Goal: Check status: Check status

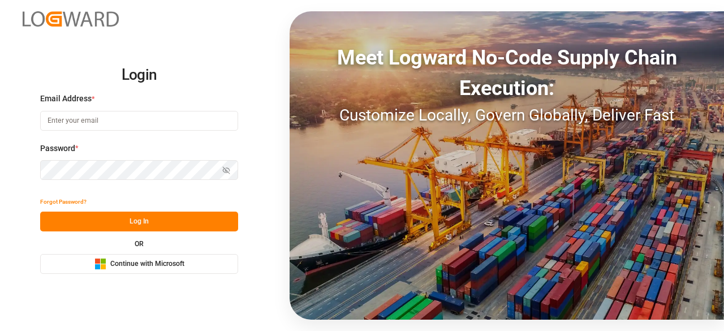
click at [122, 124] on input at bounding box center [139, 121] width 198 height 20
click at [0, 330] on com-1password-button at bounding box center [0, 331] width 0 height 0
click at [106, 123] on input at bounding box center [139, 121] width 198 height 20
type input "charan.machavarapu@logward.com"
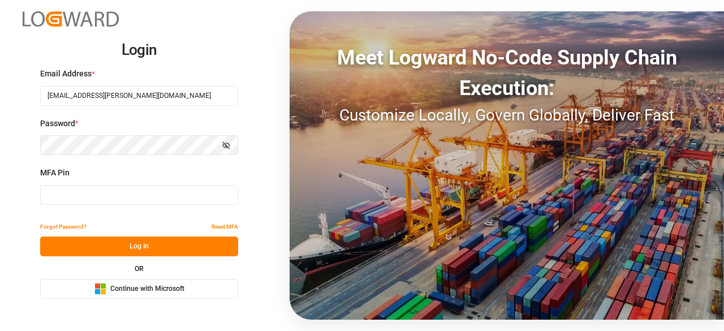
type input "790872"
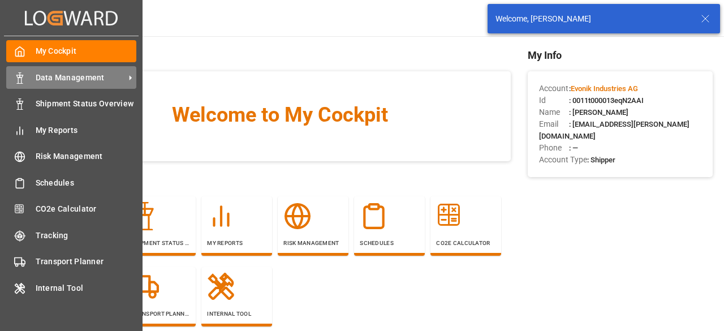
click at [23, 87] on div "Data Management Data Management" at bounding box center [71, 77] width 130 height 22
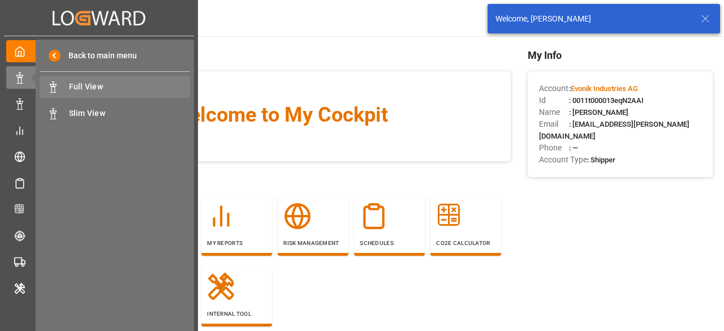
click at [155, 90] on span "Full View" at bounding box center [130, 87] width 122 height 12
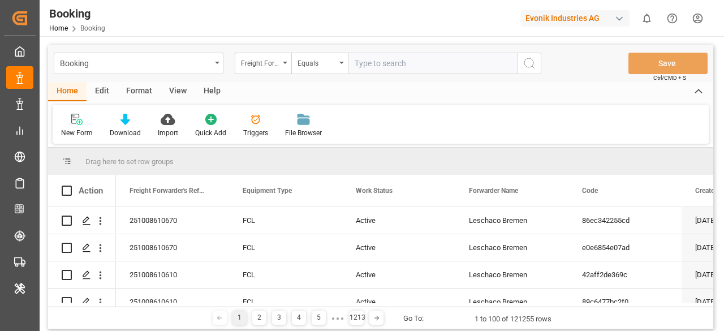
click at [281, 67] on div "Freight Forwarder's Reference No." at bounding box center [263, 63] width 57 height 21
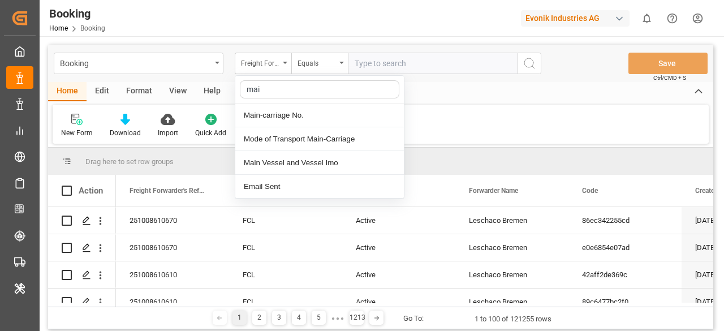
type input "main"
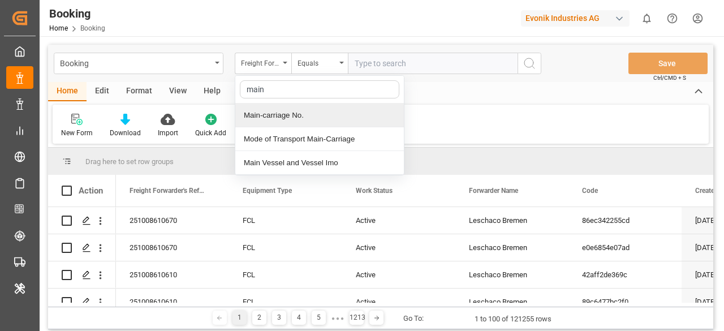
click at [286, 108] on div "Main-carriage No." at bounding box center [319, 115] width 169 height 24
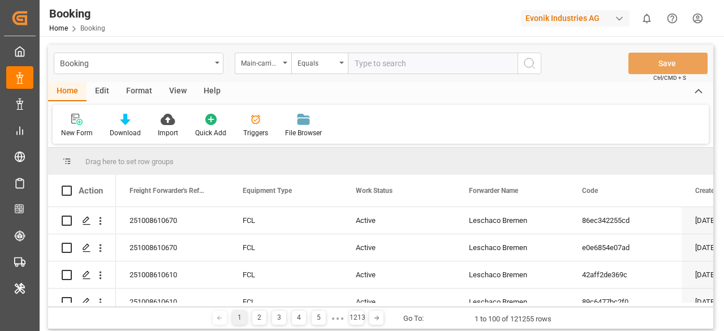
click at [360, 68] on input "text" at bounding box center [433, 63] width 170 height 21
paste input "4006721549"
type input "4006721549"
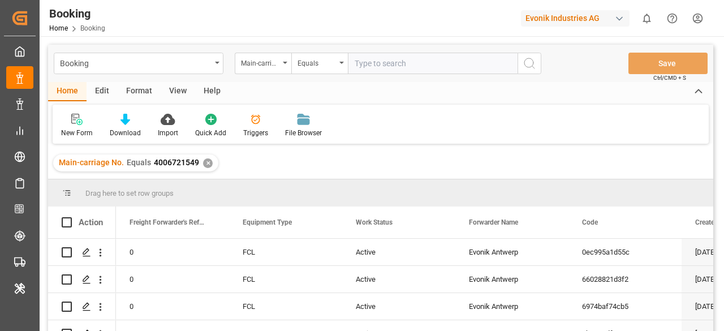
scroll to position [57, 0]
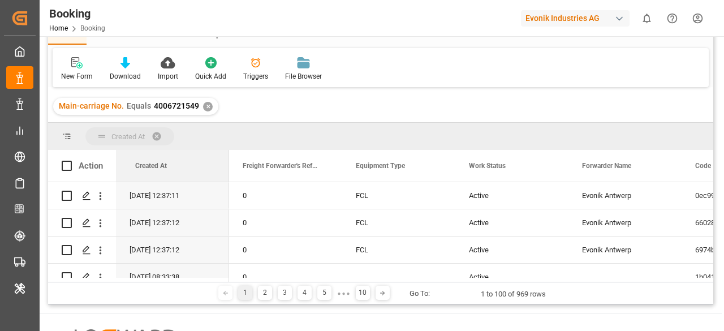
drag, startPoint x: 705, startPoint y: 168, endPoint x: 89, endPoint y: 137, distance: 616.1
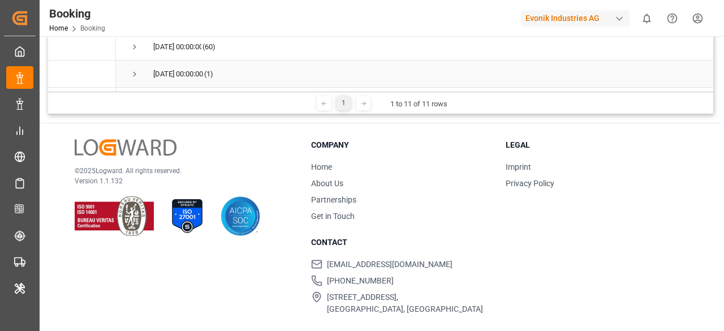
scroll to position [133, 0]
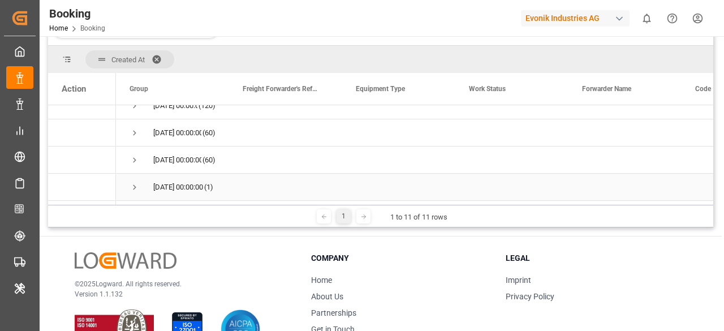
click at [135, 182] on span "Press SPACE to select this row." at bounding box center [135, 187] width 10 height 10
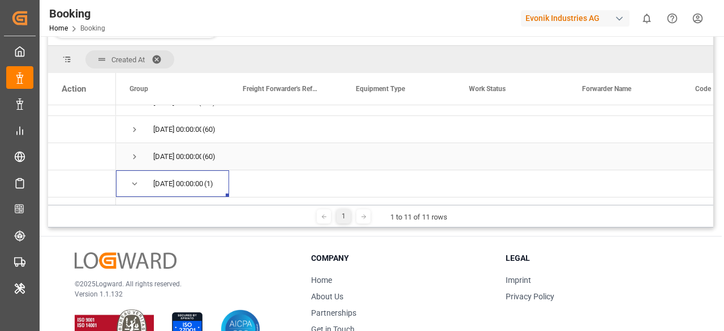
scroll to position [234, 0]
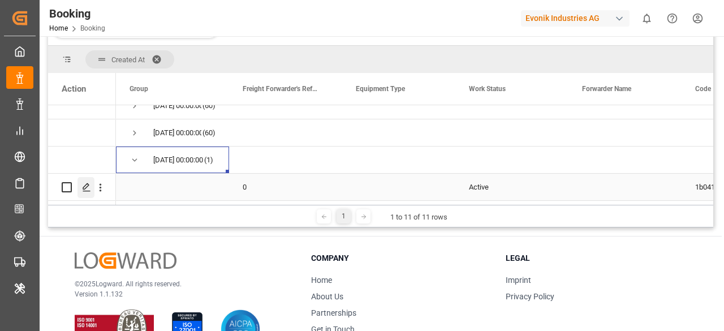
click at [90, 184] on icon "Press SPACE to select this row." at bounding box center [86, 187] width 9 height 9
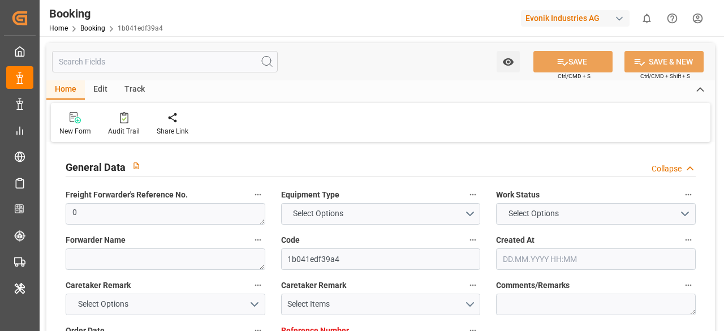
type input "0"
type input "06.10.2025 08:33"
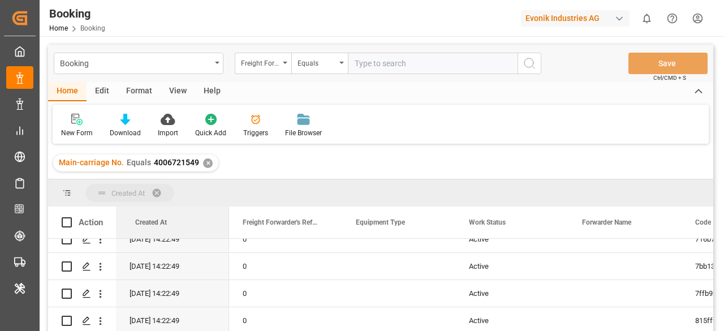
drag, startPoint x: 696, startPoint y: 224, endPoint x: 90, endPoint y: 182, distance: 607.7
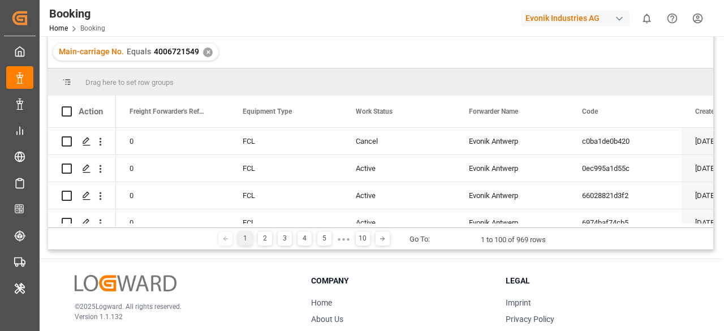
scroll to position [113, 0]
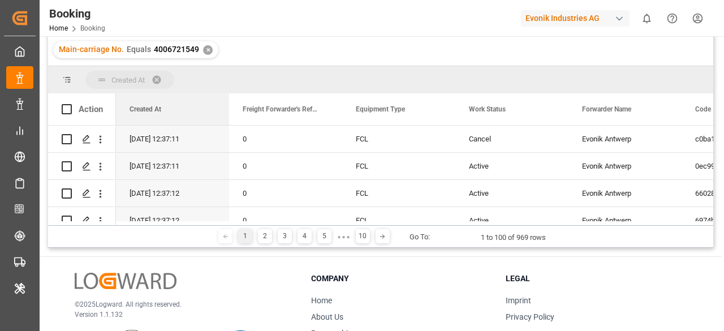
drag, startPoint x: 708, startPoint y: 113, endPoint x: 107, endPoint y: 74, distance: 602.5
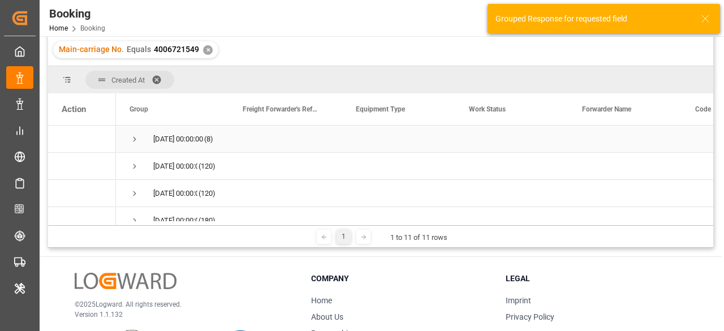
scroll to position [206, 0]
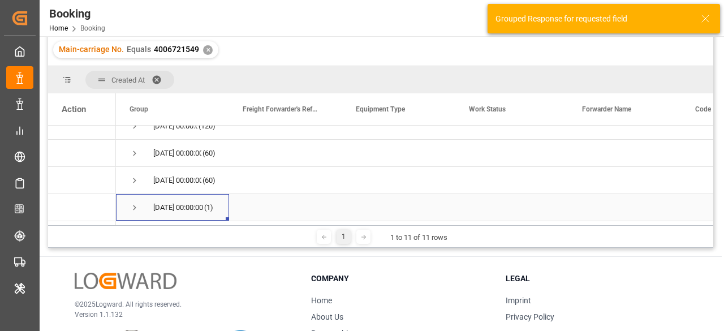
click at [131, 206] on span "Press SPACE to select this row." at bounding box center [135, 207] width 10 height 10
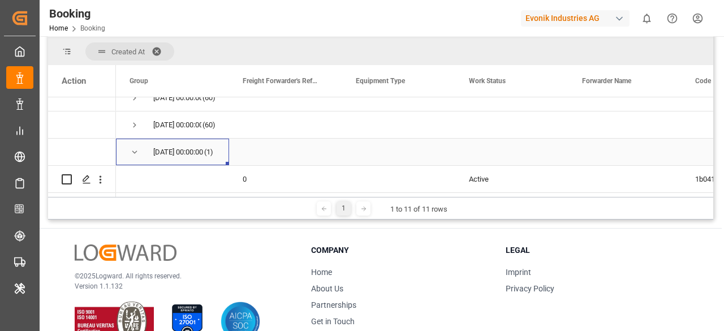
scroll to position [20, 0]
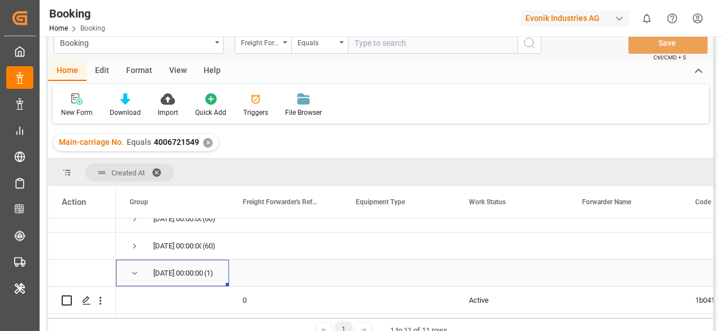
click at [137, 269] on span "Press SPACE to select this row." at bounding box center [135, 273] width 10 height 10
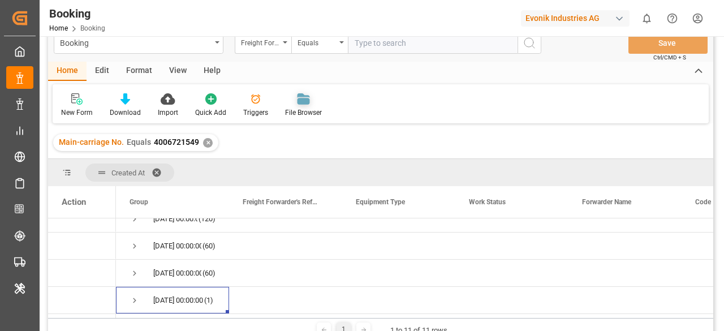
scroll to position [0, 0]
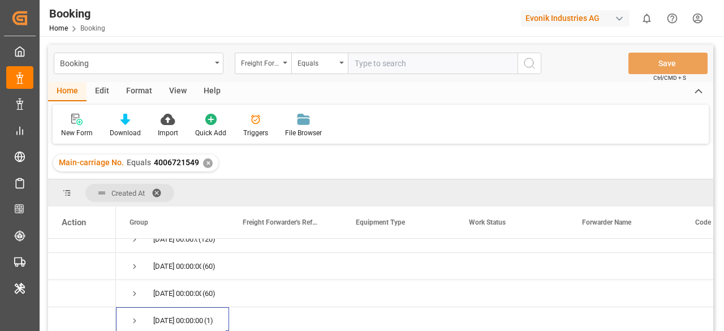
click at [210, 163] on div "✕" at bounding box center [208, 163] width 10 height 10
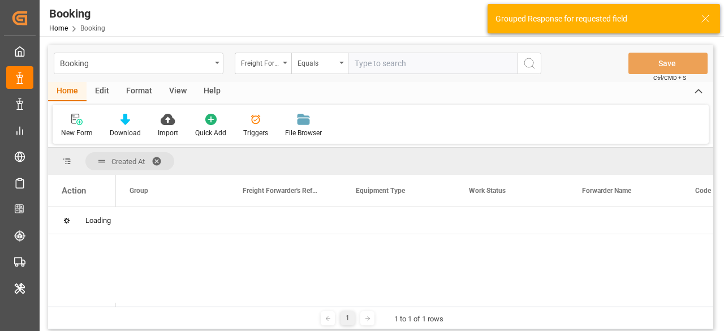
click at [277, 65] on div "Freight Forwarder's Reference No." at bounding box center [260, 61] width 38 height 13
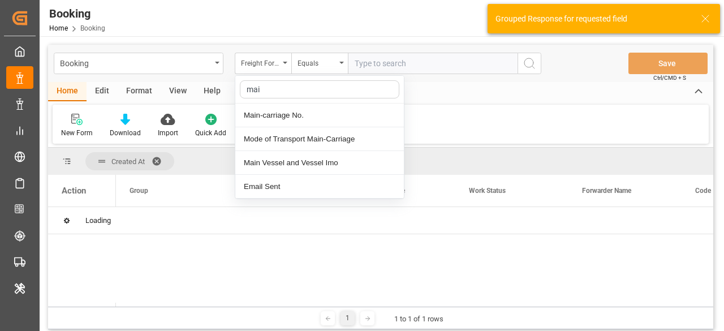
type input "main"
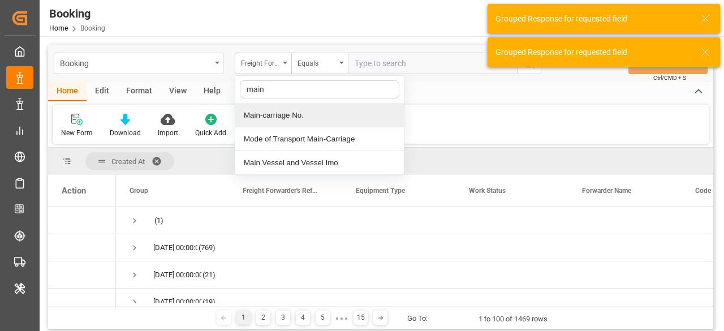
click at [299, 117] on div "Main-carriage No." at bounding box center [319, 115] width 169 height 24
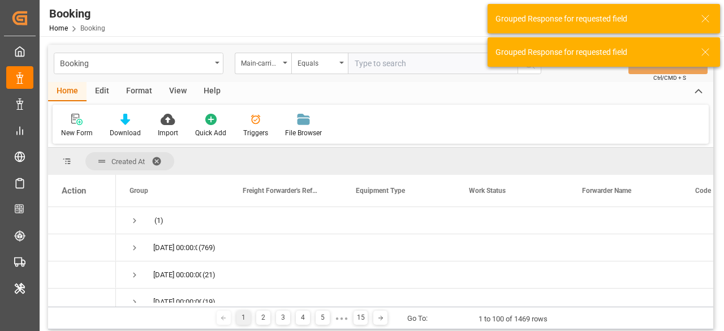
click at [373, 70] on input "text" at bounding box center [433, 63] width 170 height 21
paste input "4006738814"
type input "4006738814"
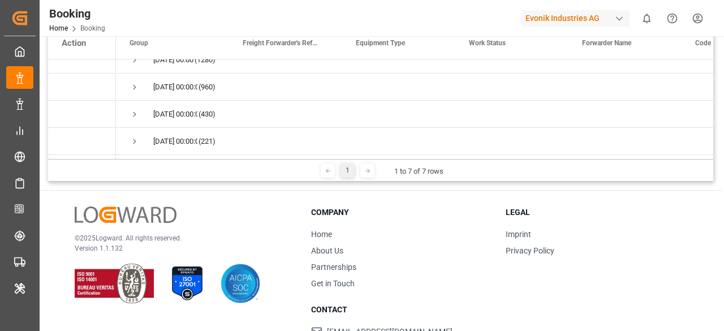
scroll to position [133, 0]
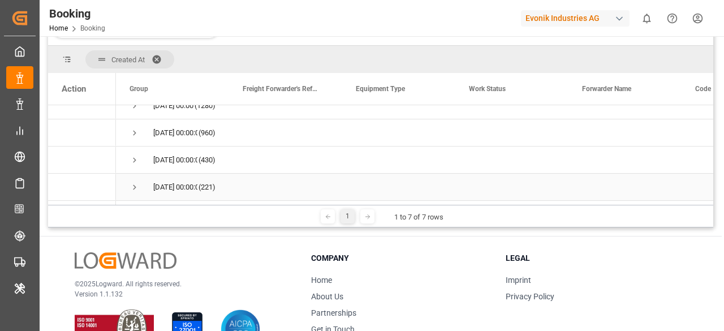
click at [133, 183] on span "Press SPACE to select this row." at bounding box center [135, 187] width 10 height 10
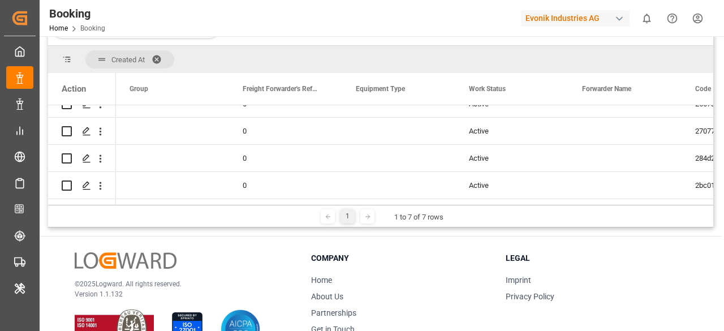
scroll to position [1229, 0]
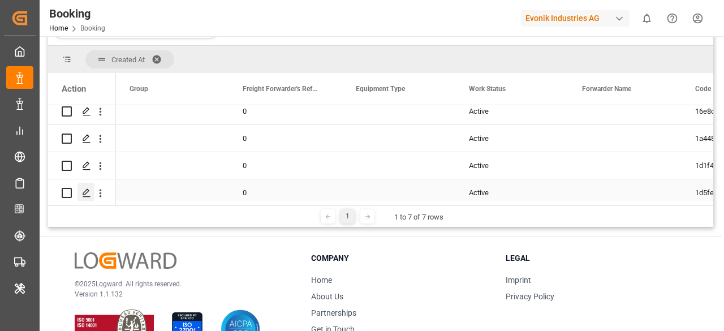
click at [81, 193] on div "Press SPACE to select this row." at bounding box center [85, 193] width 17 height 21
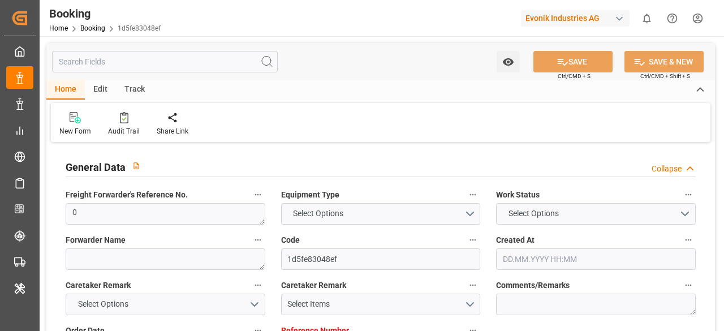
type input "0"
type input "[DATE] 11:16"
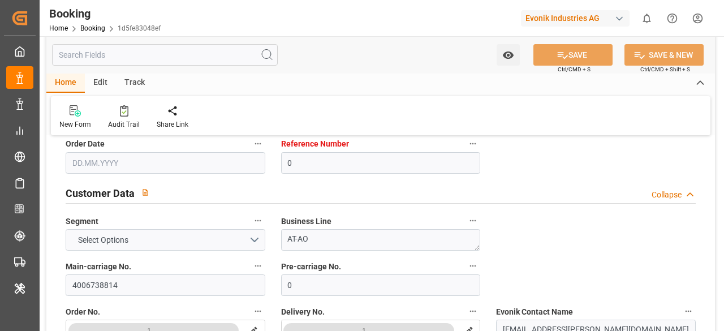
scroll to position [113, 0]
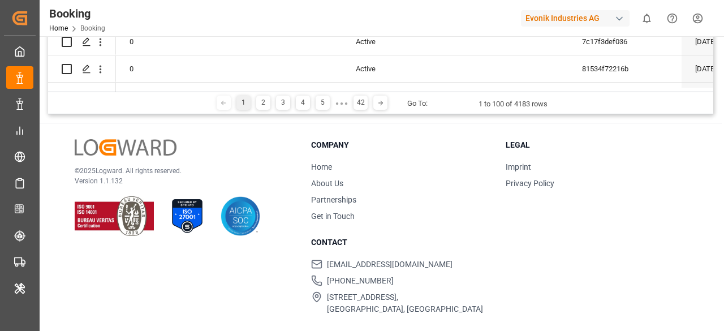
scroll to position [20, 0]
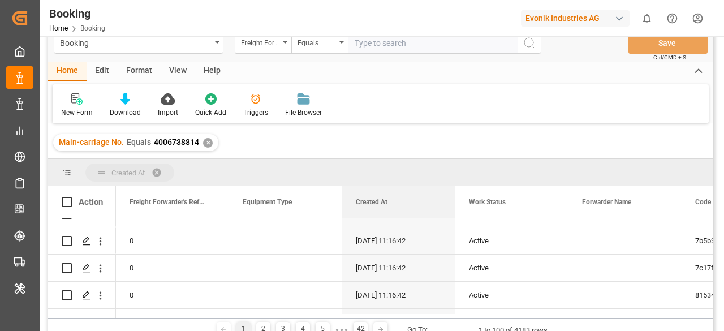
drag, startPoint x: 695, startPoint y: 197, endPoint x: 122, endPoint y: 172, distance: 574.0
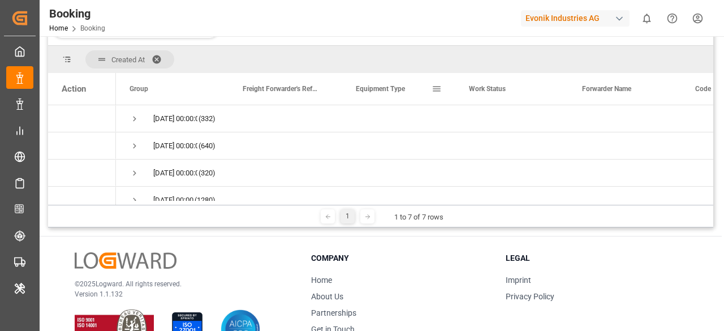
scroll to position [0, 0]
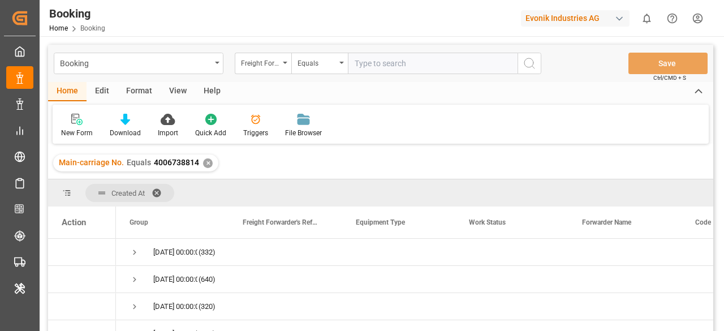
click at [209, 165] on div "✕" at bounding box center [208, 163] width 10 height 10
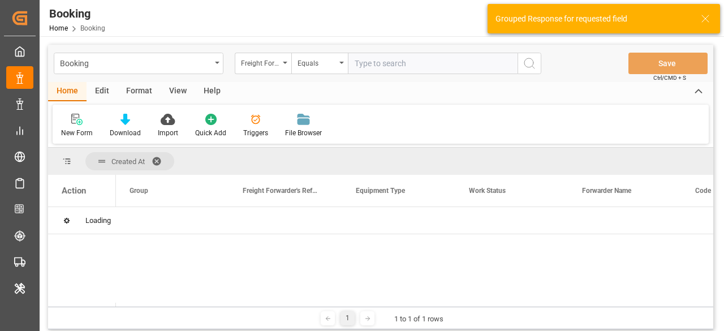
click at [287, 62] on div "Freight Forwarder's Reference No." at bounding box center [263, 63] width 57 height 21
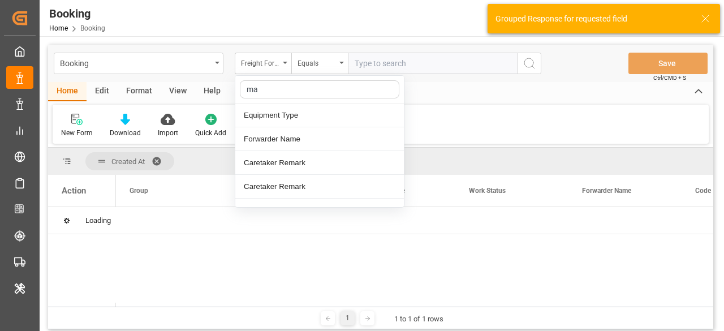
type input "mai"
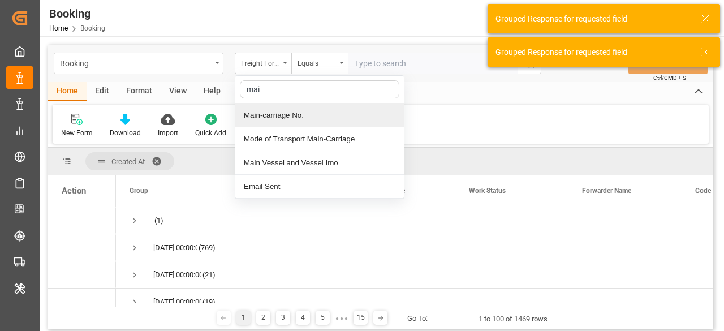
click at [300, 105] on div "Main-carriage No." at bounding box center [319, 115] width 169 height 24
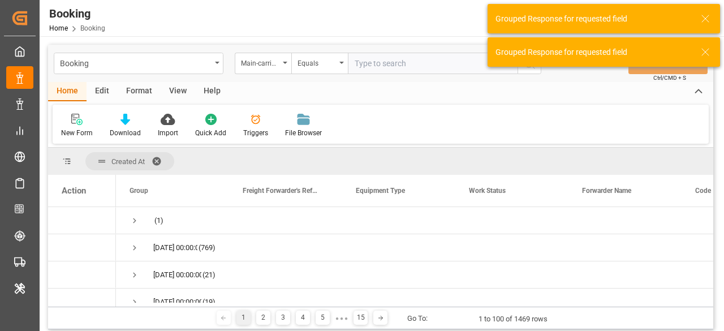
click at [362, 67] on input "text" at bounding box center [433, 63] width 170 height 21
paste input "4006738814"
type input "4006738814"
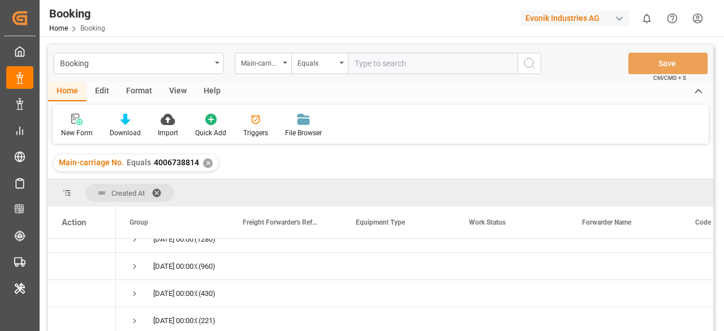
click at [159, 194] on span at bounding box center [161, 193] width 18 height 10
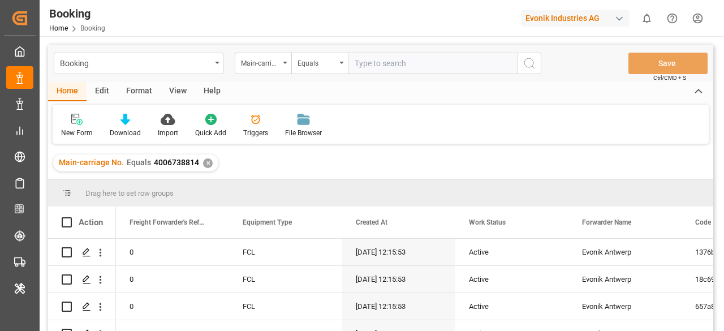
click at [209, 160] on div "✕" at bounding box center [208, 163] width 10 height 10
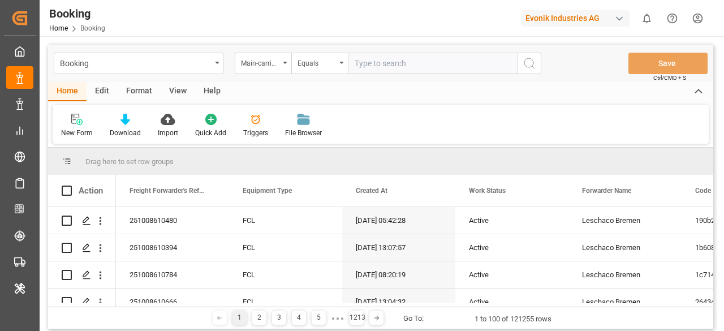
click at [382, 67] on input "text" at bounding box center [433, 63] width 170 height 21
paste input "4006738814"
type input "4006738814"
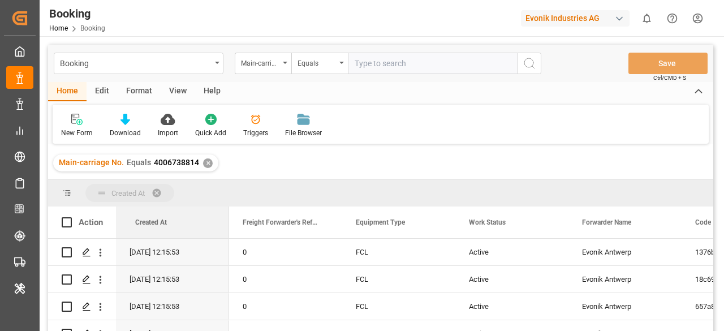
drag, startPoint x: 378, startPoint y: 223, endPoint x: 102, endPoint y: 192, distance: 277.8
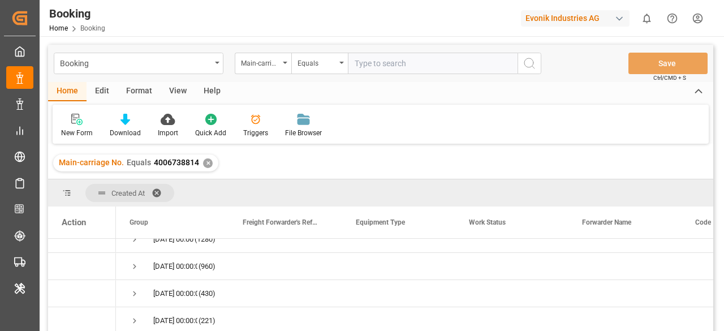
click at [586, 16] on div "Evonik Industries AG" at bounding box center [575, 18] width 109 height 16
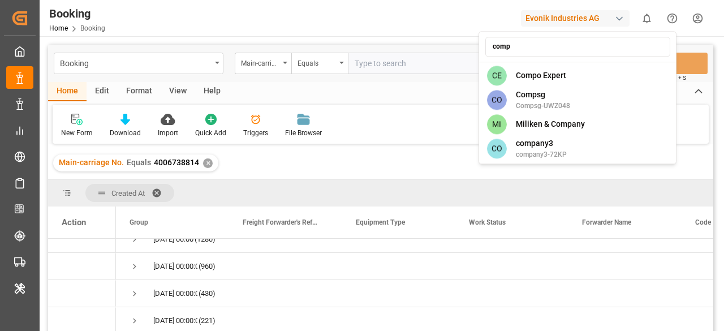
type input "compo"
